Goal: Find specific page/section: Find specific page/section

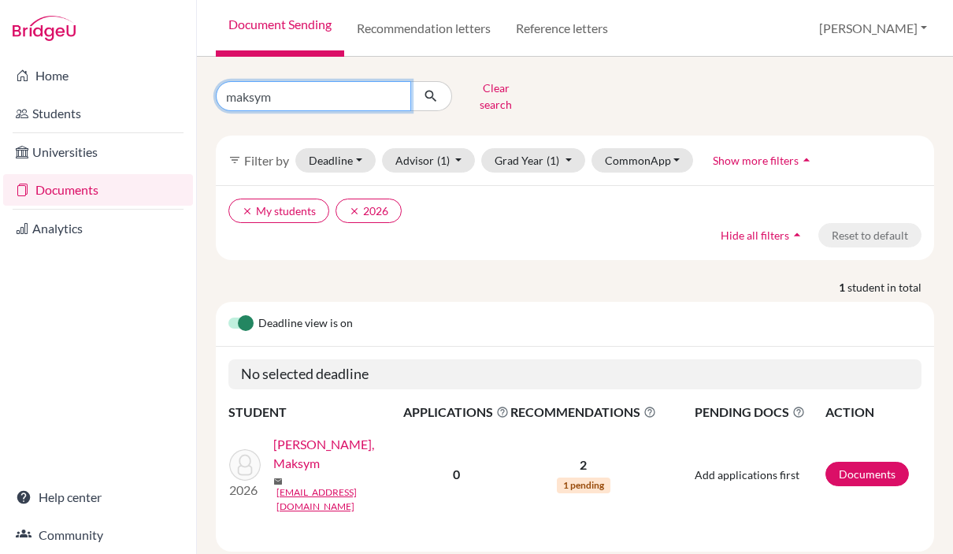
click at [261, 91] on input "maksym" at bounding box center [313, 96] width 195 height 30
type input "afra"
click button "submit" at bounding box center [431, 96] width 42 height 30
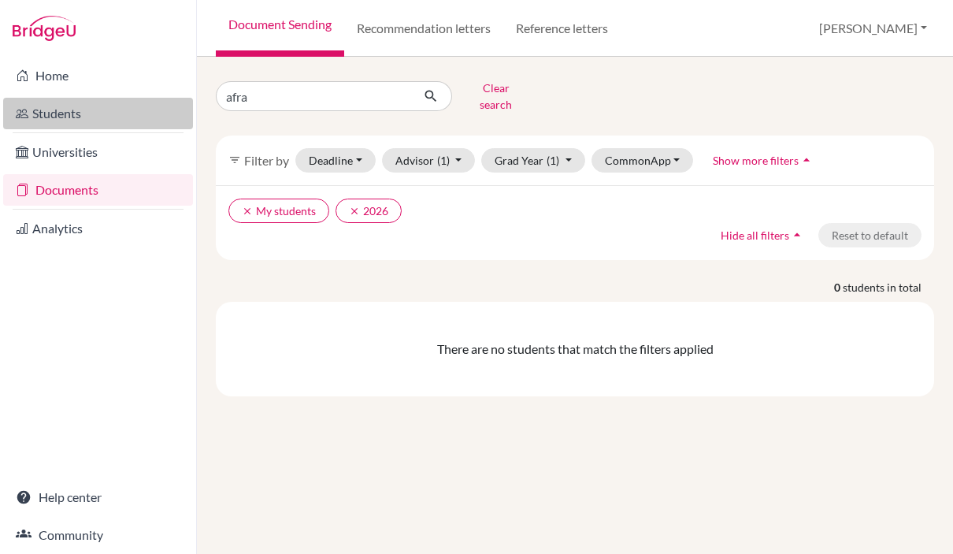
click at [57, 117] on link "Students" at bounding box center [98, 114] width 190 height 32
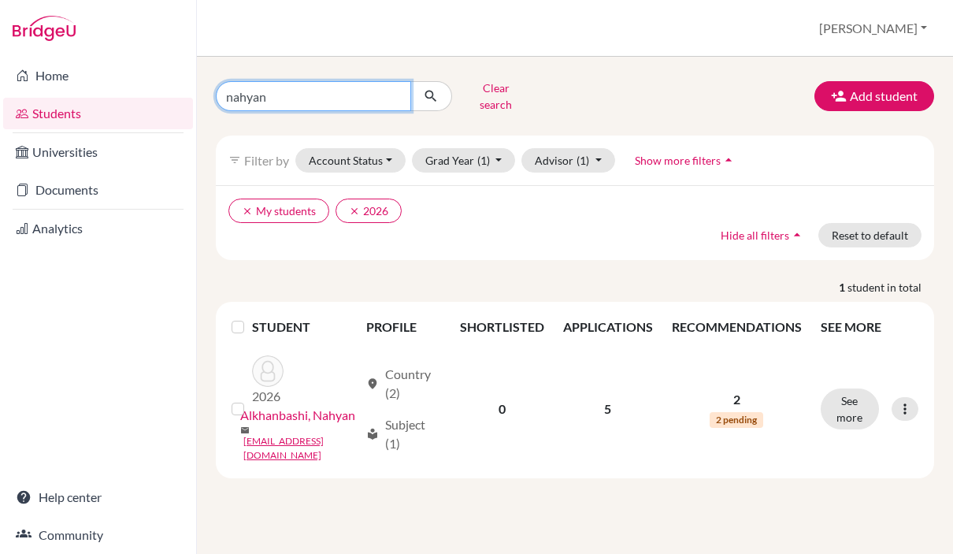
click at [247, 93] on input "nahyan" at bounding box center [313, 96] width 195 height 30
type input "afra"
click button "submit" at bounding box center [431, 96] width 42 height 30
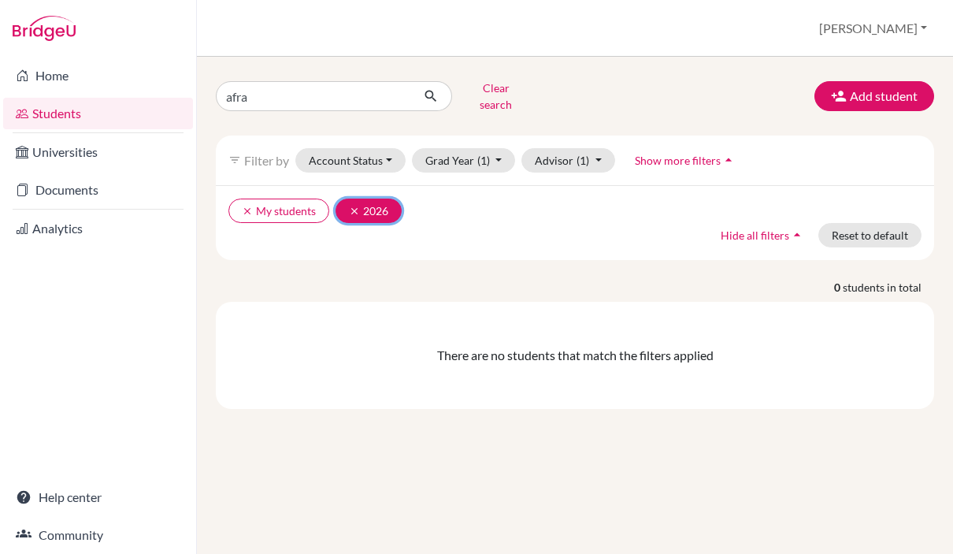
click at [345, 204] on button "clear 2026" at bounding box center [369, 210] width 66 height 24
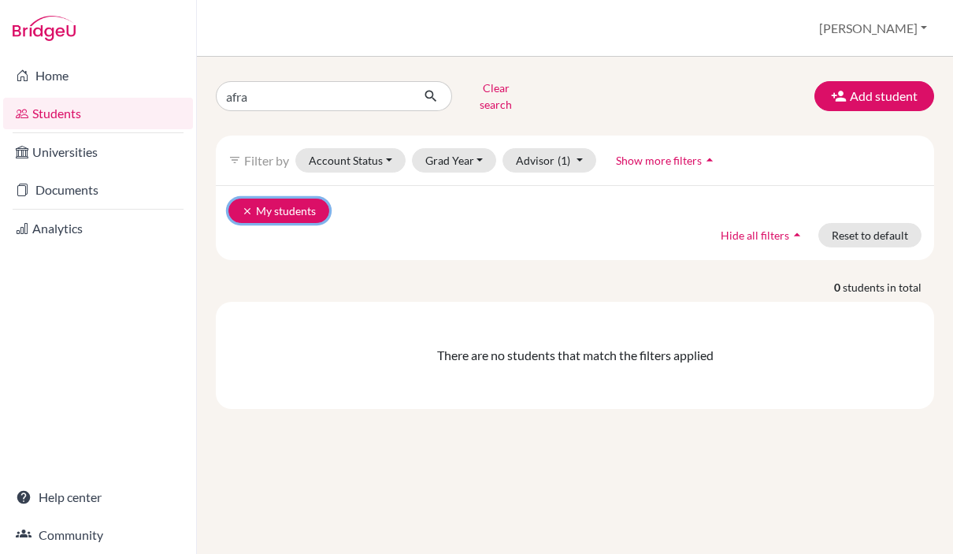
click at [240, 199] on button "clear My students" at bounding box center [278, 210] width 101 height 24
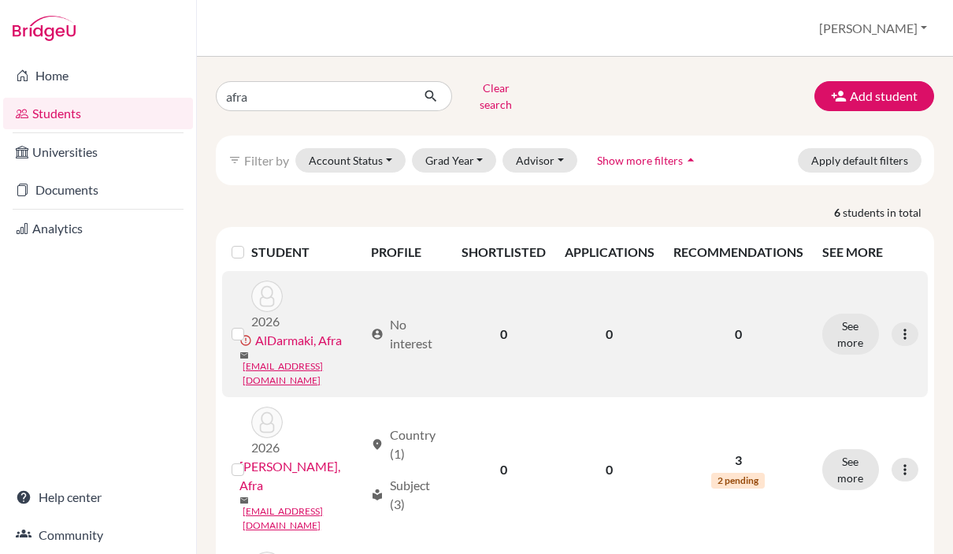
click at [297, 331] on link "AlDarmaki, Afra" at bounding box center [298, 340] width 87 height 19
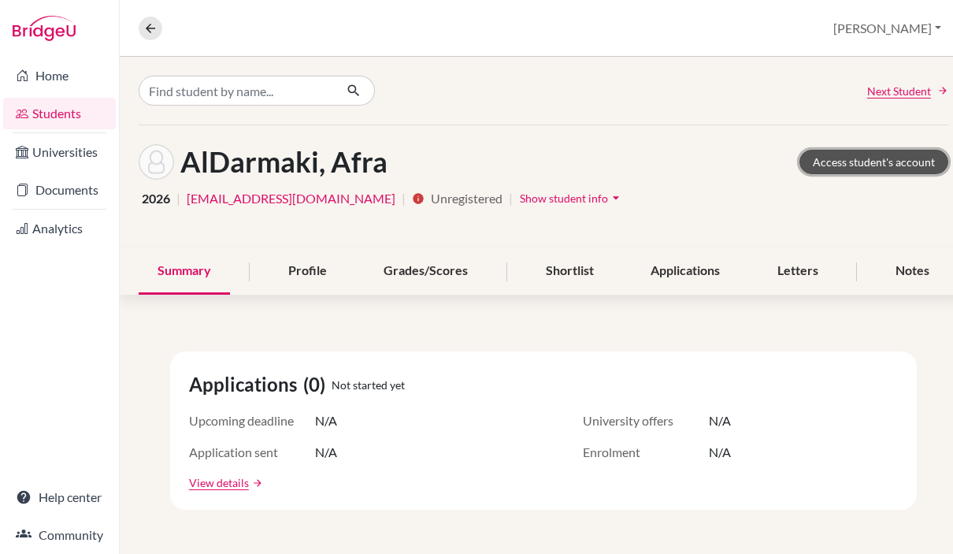
click at [866, 162] on link "Access student's account" at bounding box center [873, 162] width 149 height 24
